Goal: Information Seeking & Learning: Learn about a topic

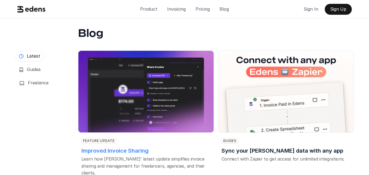
click at [166, 110] on img at bounding box center [146, 91] width 136 height 82
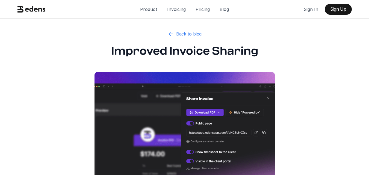
click at [180, 37] on link "Back to blog" at bounding box center [184, 33] width 47 height 13
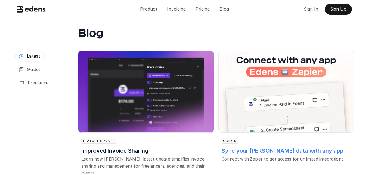
click at [274, 69] on img at bounding box center [286, 91] width 136 height 82
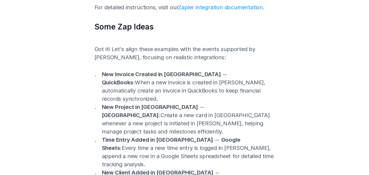
scroll to position [409, 0]
